Goal: Information Seeking & Learning: Learn about a topic

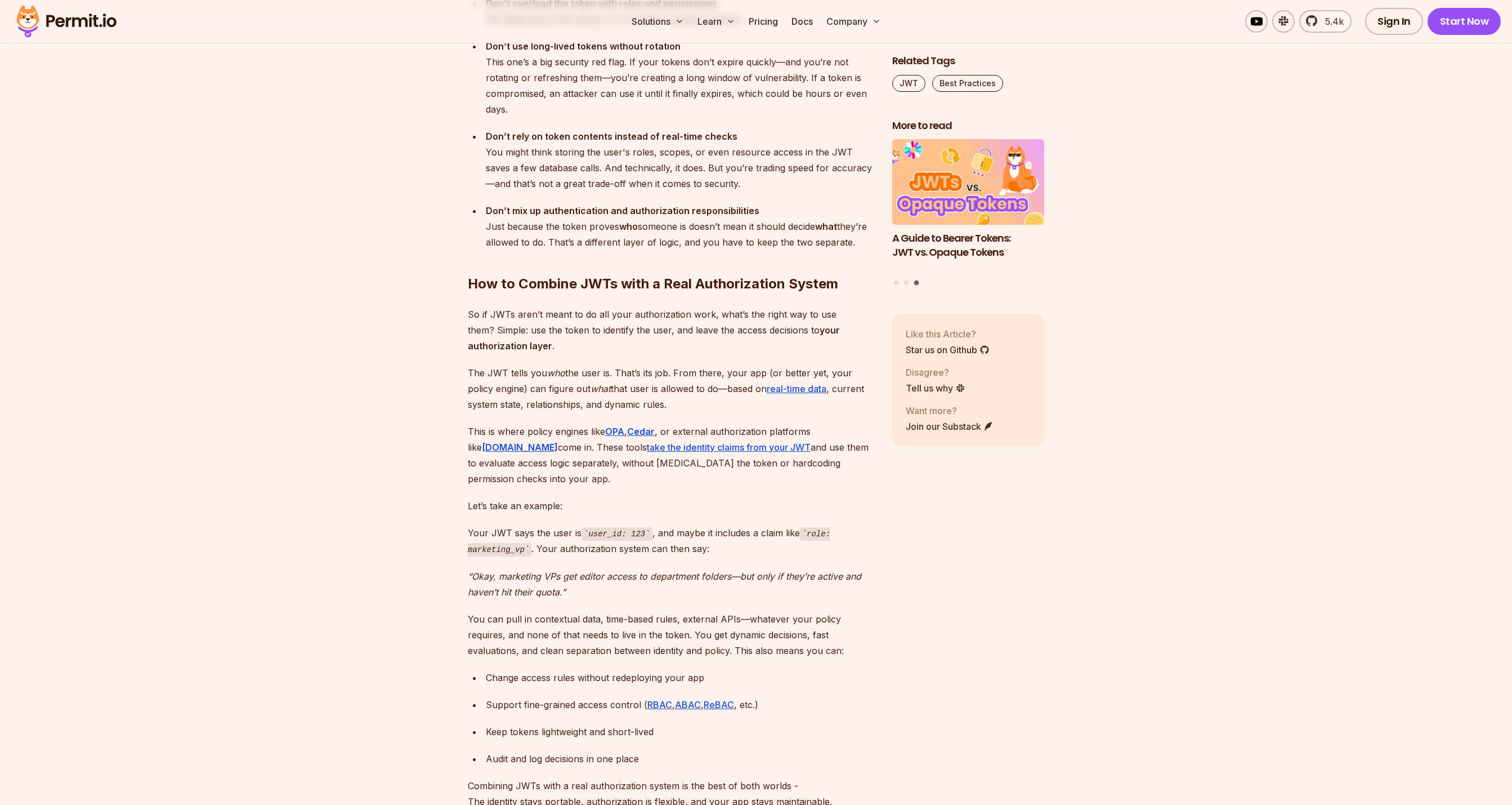
scroll to position [3154, 0]
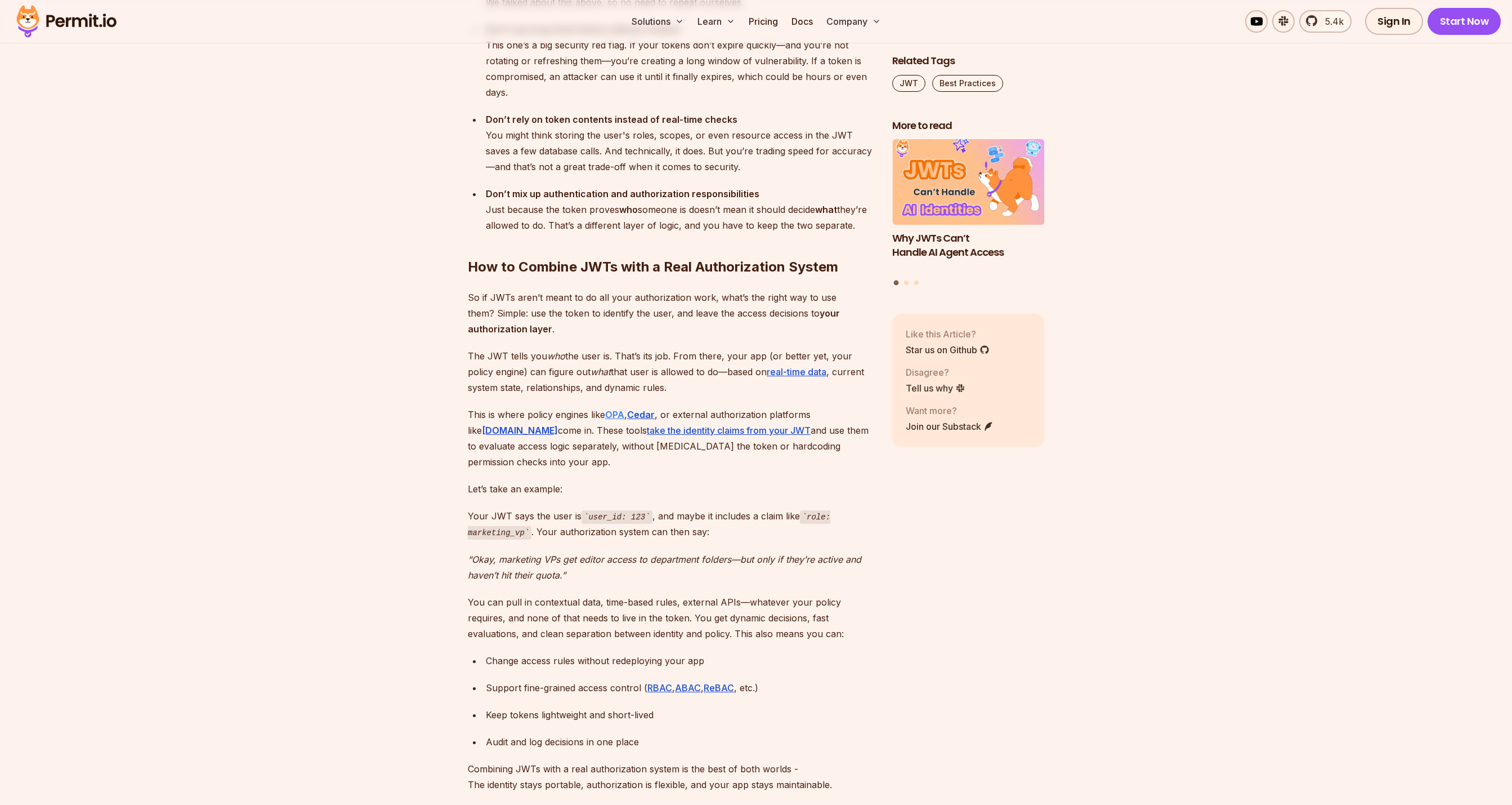
click at [620, 409] on strong "OPA" at bounding box center [614, 414] width 19 height 11
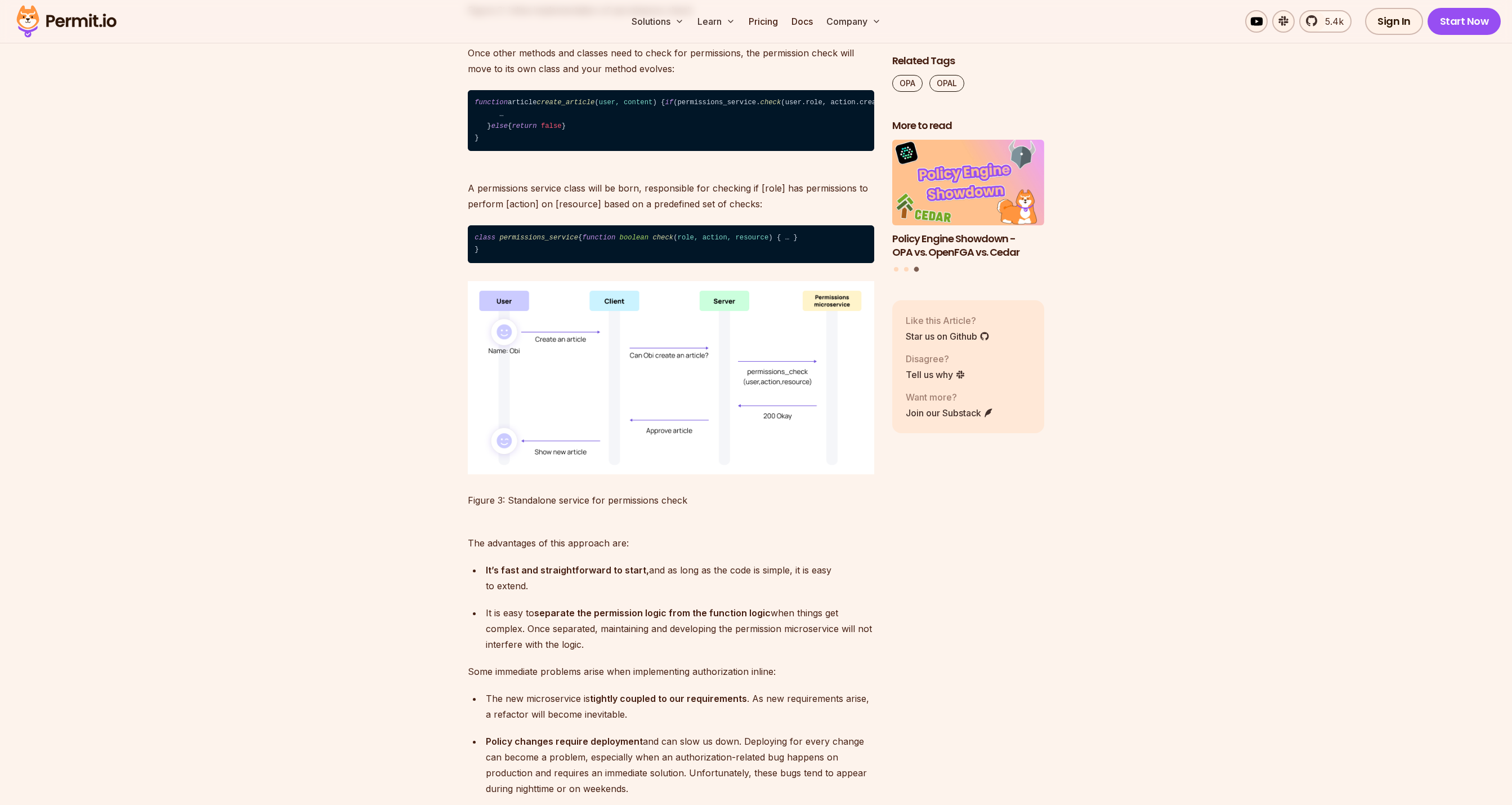
scroll to position [2534, 0]
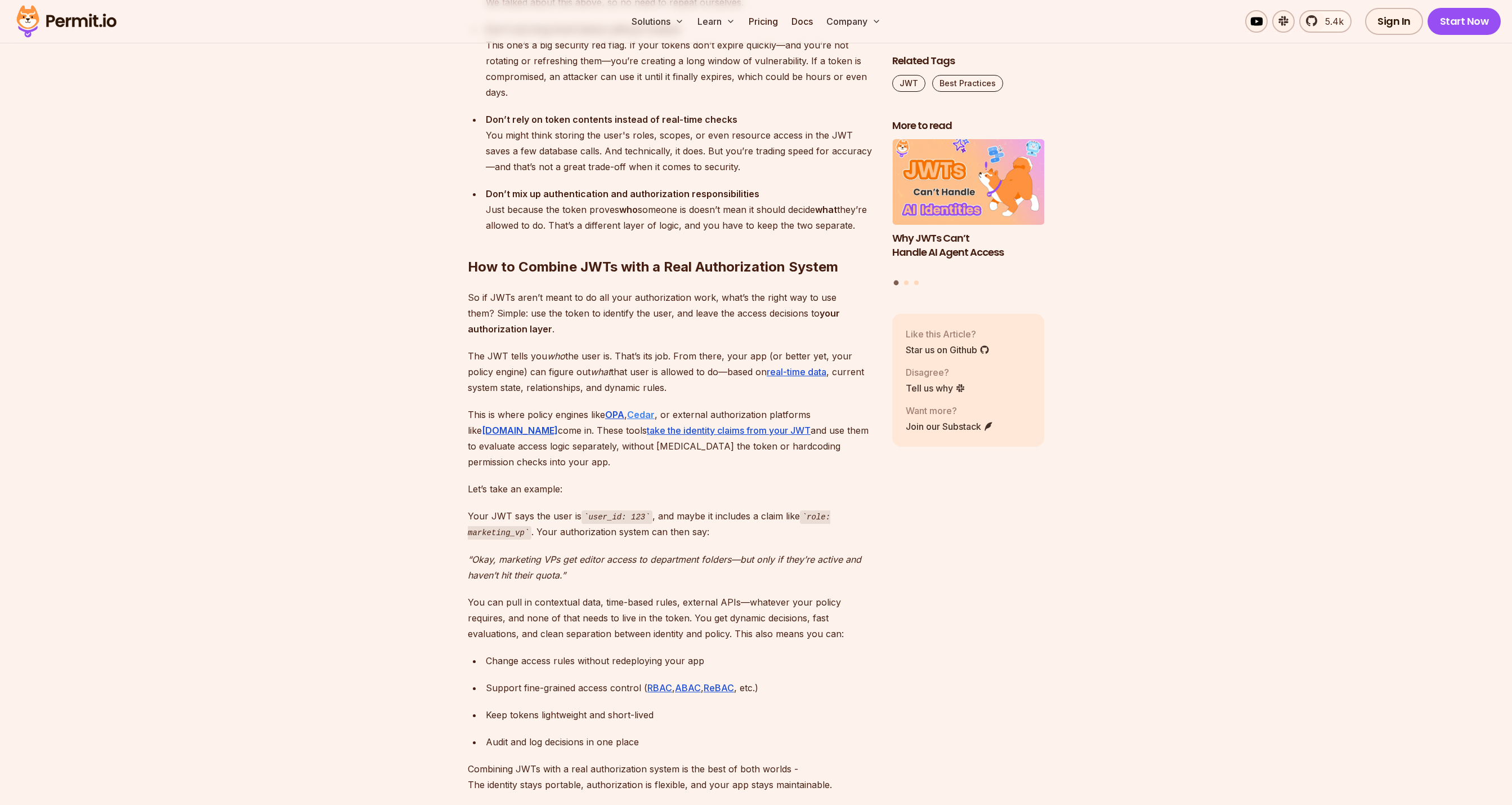
click at [646, 409] on strong "Cedar" at bounding box center [640, 414] width 27 height 11
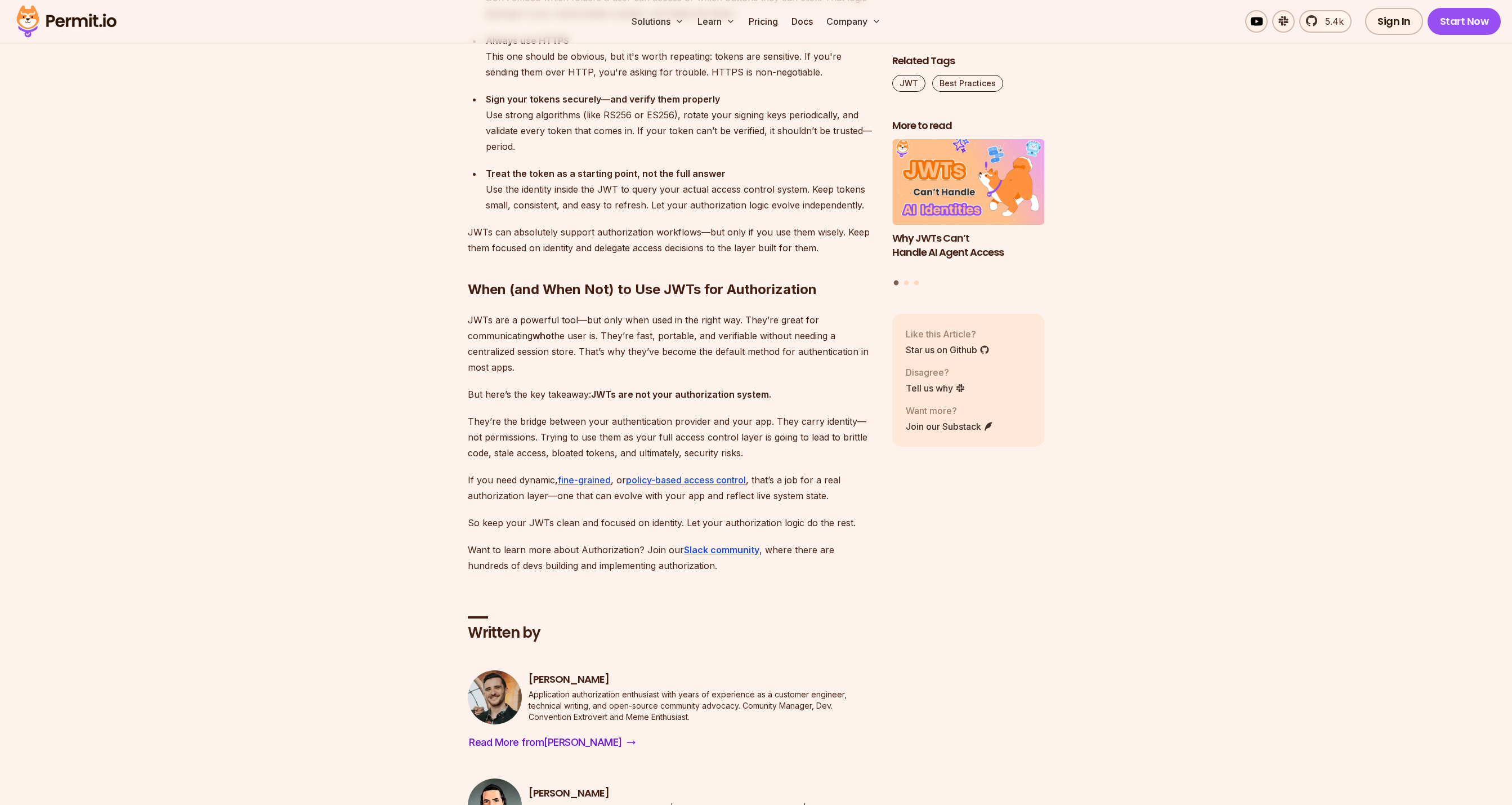
scroll to position [4223, 0]
